Goal: Task Accomplishment & Management: Complete application form

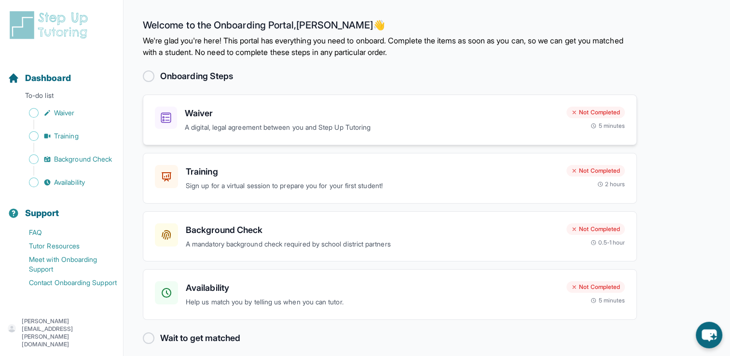
click at [189, 119] on h3 "Waiver" at bounding box center [372, 114] width 374 height 14
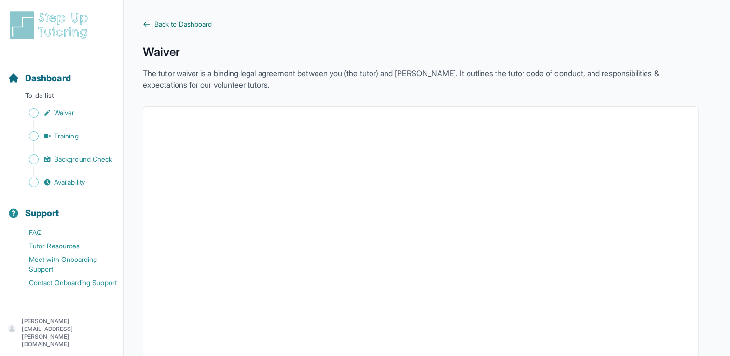
click at [180, 26] on span "Back to Dashboard" at bounding box center [182, 24] width 57 height 10
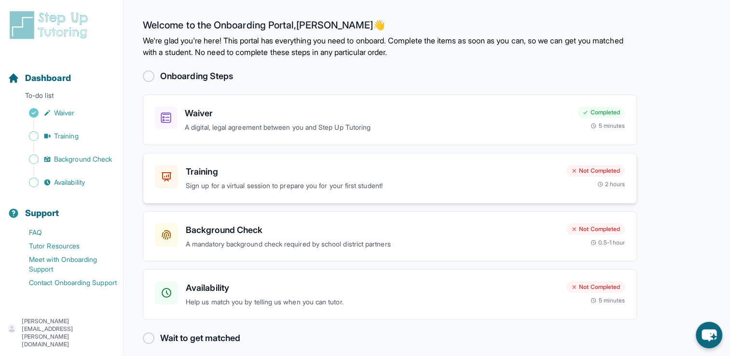
scroll to position [7, 0]
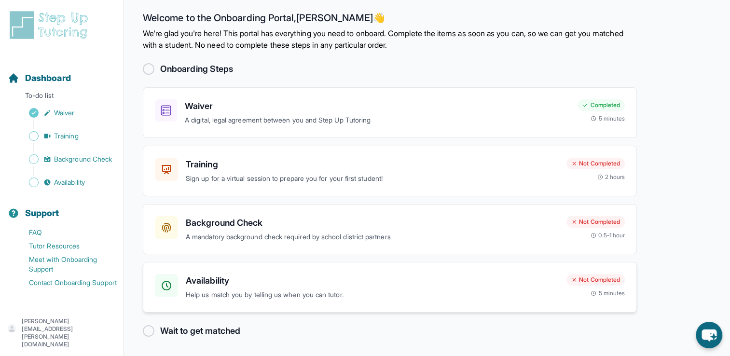
click at [296, 278] on h3 "Availability" at bounding box center [372, 281] width 373 height 14
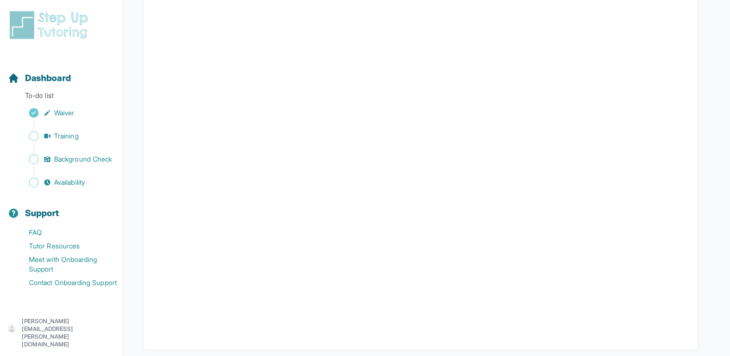
scroll to position [164, 0]
click at [50, 79] on span "Dashboard" at bounding box center [48, 78] width 46 height 14
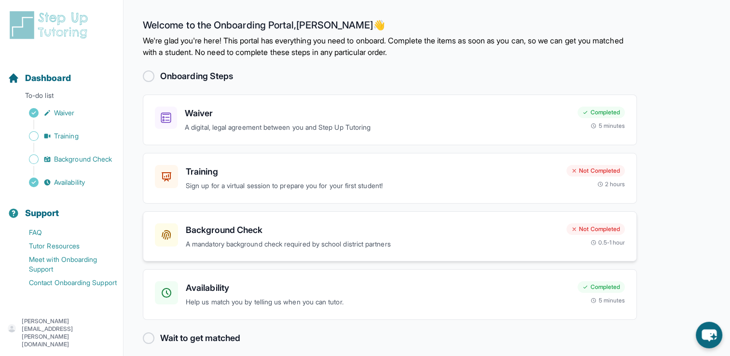
click at [423, 227] on h3 "Background Check" at bounding box center [372, 230] width 373 height 14
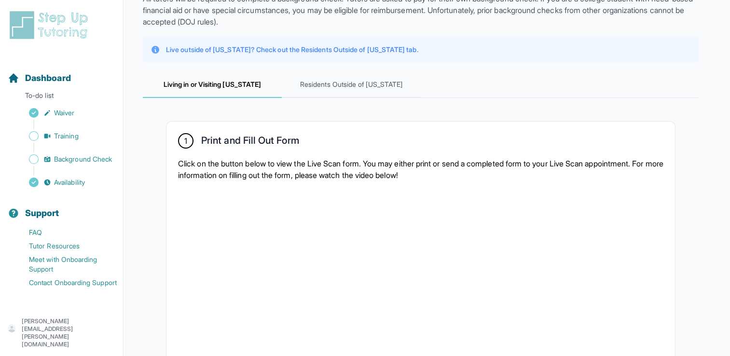
scroll to position [72, 0]
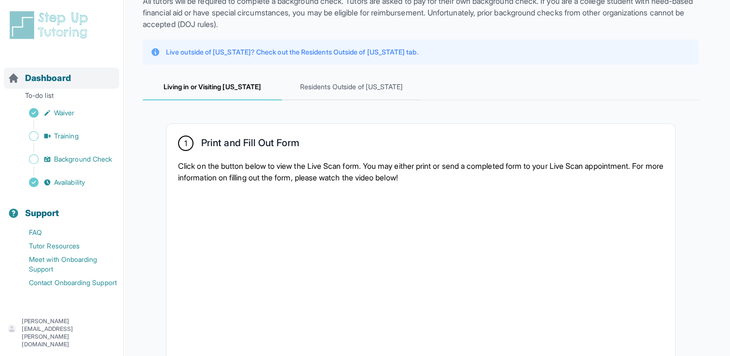
click at [67, 80] on span "Dashboard" at bounding box center [48, 78] width 46 height 14
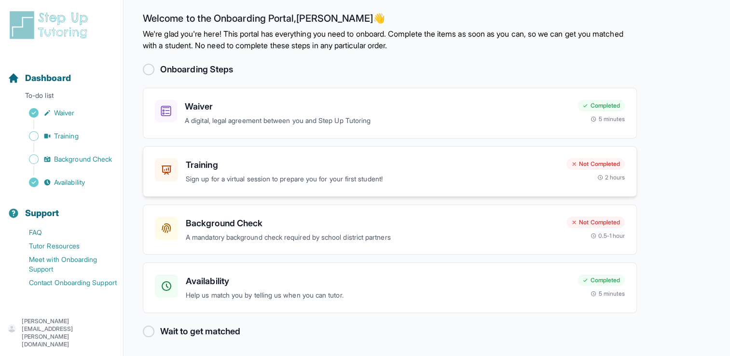
scroll to position [7, 0]
click at [380, 243] on div "Background Check A mandatory background check required by school district partn…" at bounding box center [390, 229] width 494 height 51
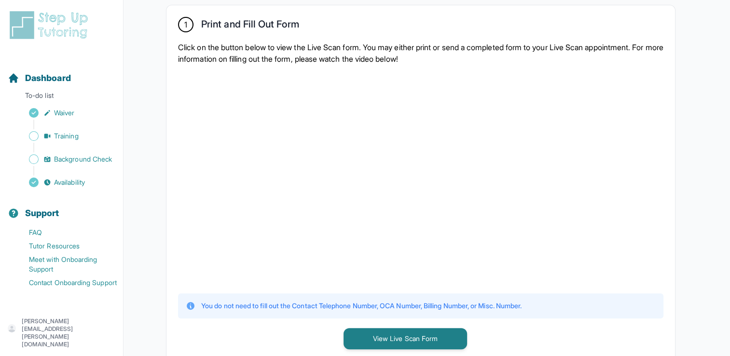
scroll to position [192, 0]
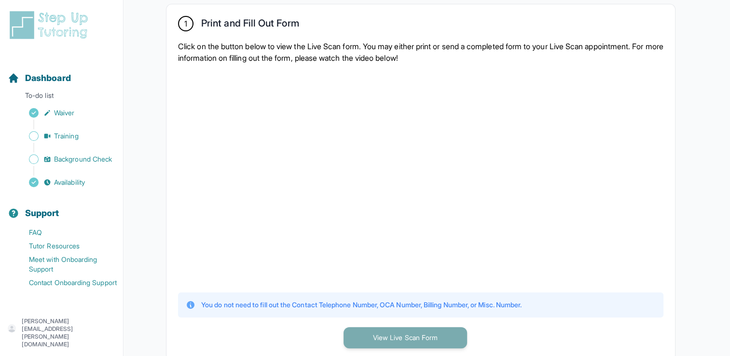
click at [437, 333] on button "View Live Scan Form" at bounding box center [406, 337] width 124 height 21
